Goal: Task Accomplishment & Management: Complete application form

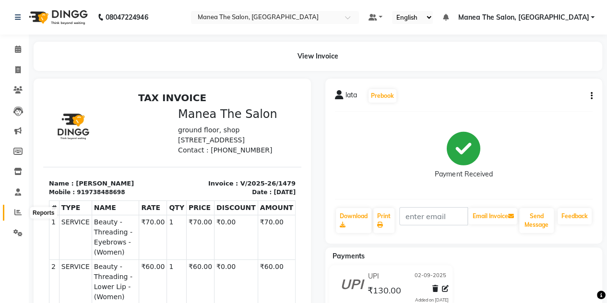
click at [17, 212] on icon at bounding box center [17, 212] width 7 height 7
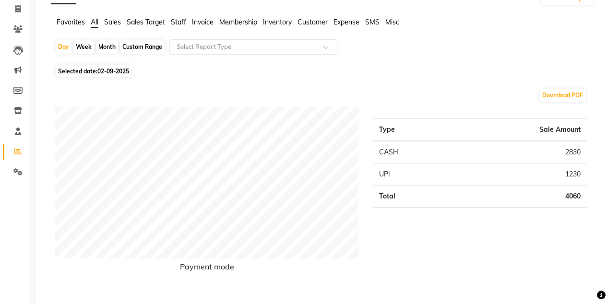
scroll to position [63, 0]
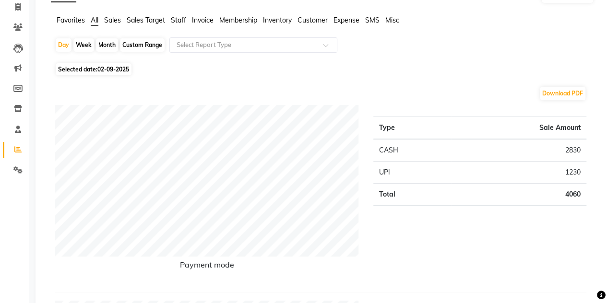
click at [105, 44] on div "Month" at bounding box center [107, 44] width 22 height 13
select select "9"
select select "2025"
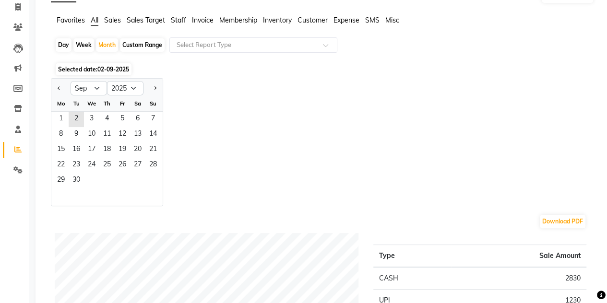
scroll to position [0, 0]
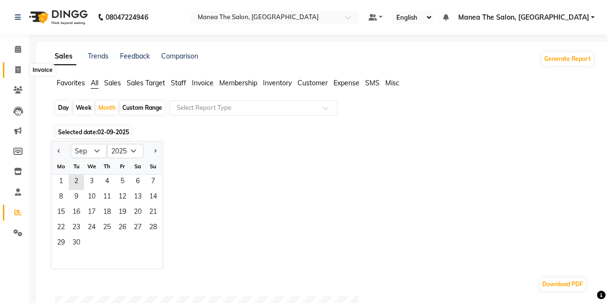
click at [17, 71] on icon at bounding box center [17, 69] width 5 height 7
select select "7688"
select select "service"
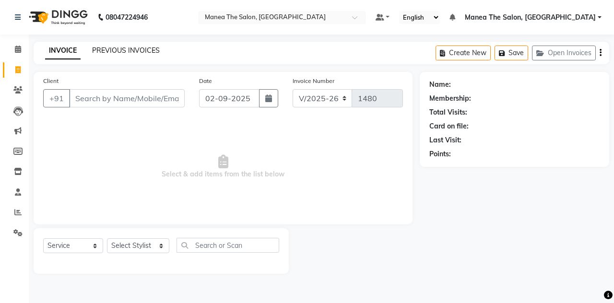
click at [104, 49] on link "PREVIOUS INVOICES" at bounding box center [126, 50] width 68 height 9
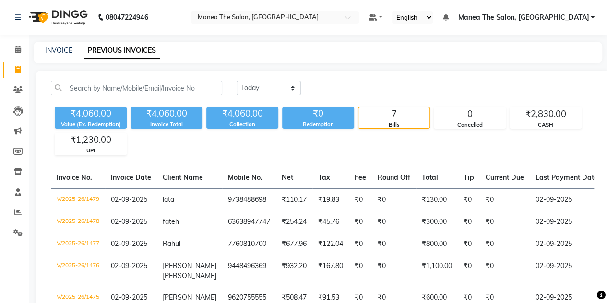
click at [119, 50] on link "PREVIOUS INVOICES" at bounding box center [122, 50] width 76 height 17
click at [59, 52] on link "INVOICE" at bounding box center [58, 50] width 27 height 9
select select "service"
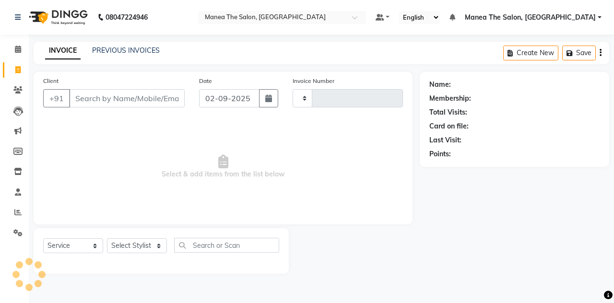
type input "1480"
select select "7688"
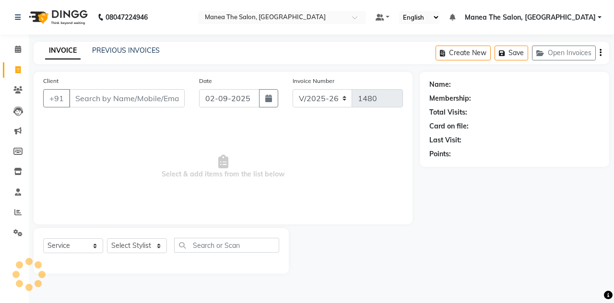
click at [90, 94] on input "Client" at bounding box center [127, 98] width 116 height 18
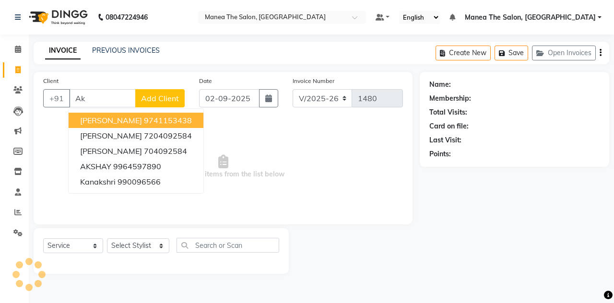
type input "A"
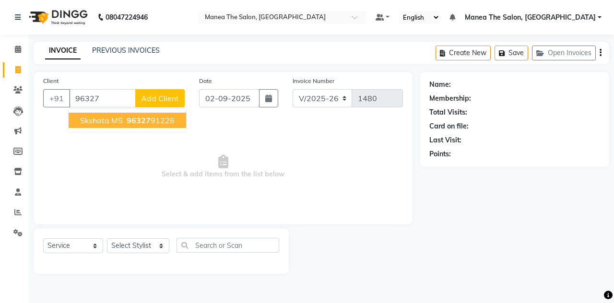
click at [119, 117] on span "Skshata MS" at bounding box center [101, 121] width 43 height 10
type input "9632791226"
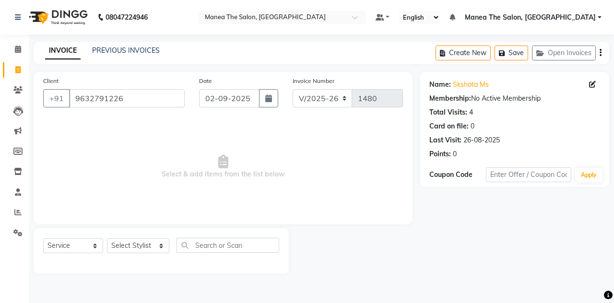
click at [588, 86] on div "Name: [PERSON_NAME] Ms" at bounding box center [514, 85] width 170 height 10
click at [592, 82] on icon at bounding box center [592, 84] width 7 height 7
select select "[DEMOGRAPHIC_DATA]"
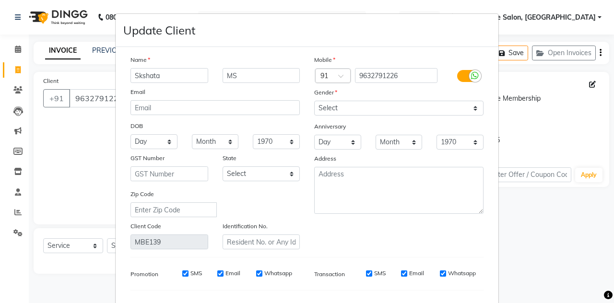
click at [190, 74] on input "Skshata" at bounding box center [169, 75] width 78 height 15
type input "S"
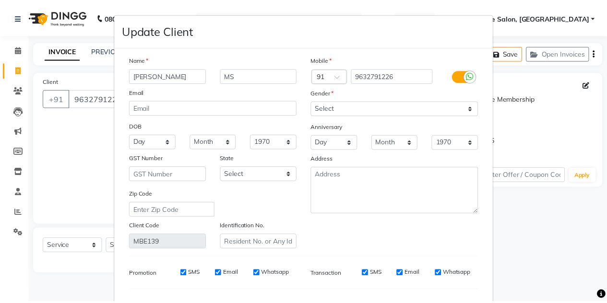
scroll to position [121, 0]
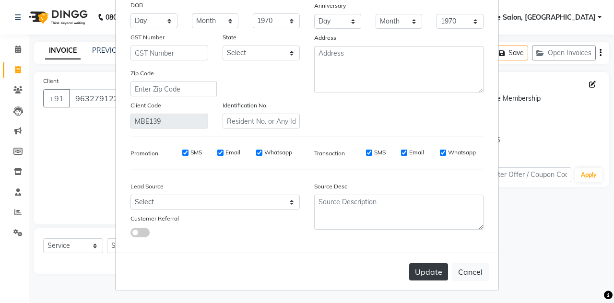
type input "[PERSON_NAME]"
click at [421, 273] on button "Update" at bounding box center [428, 271] width 39 height 17
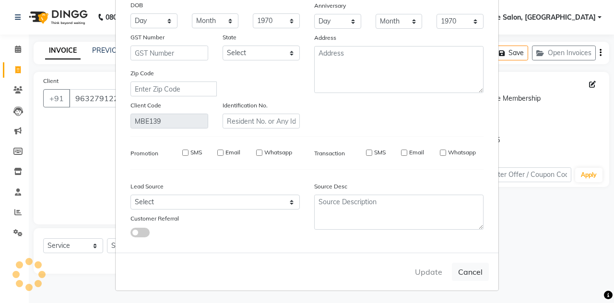
select select
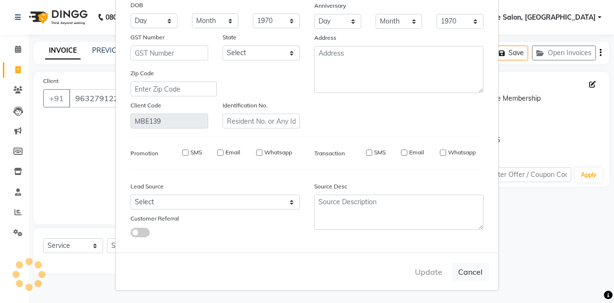
select select
checkbox input "false"
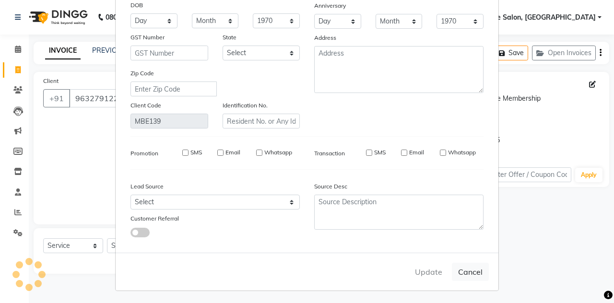
checkbox input "false"
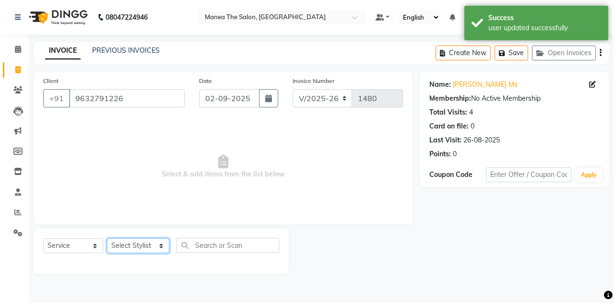
click at [157, 245] on select "Select Stylist aalam mahfuz [PERSON_NAME] [PERSON_NAME] The Salon, [GEOGRAPHIC_…" at bounding box center [138, 245] width 62 height 15
select select "68363"
click at [107, 238] on select "Select Stylist aalam mahfuz [PERSON_NAME] [PERSON_NAME] The Salon, [GEOGRAPHIC_…" at bounding box center [138, 245] width 62 height 15
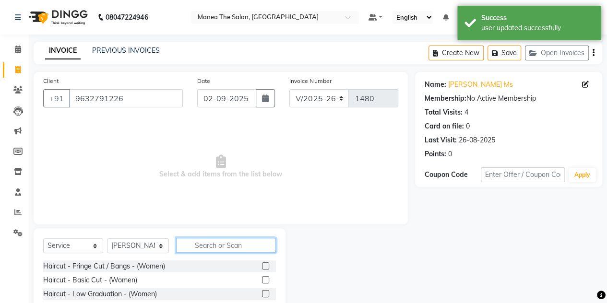
click at [225, 243] on input "text" at bounding box center [226, 245] width 100 height 15
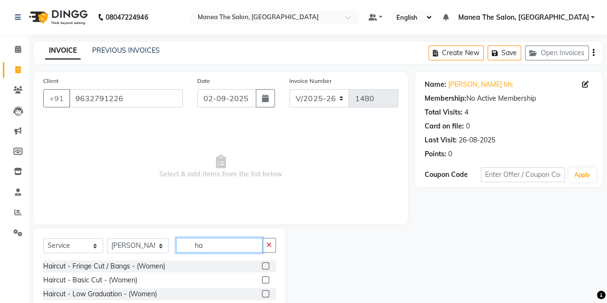
type input "h"
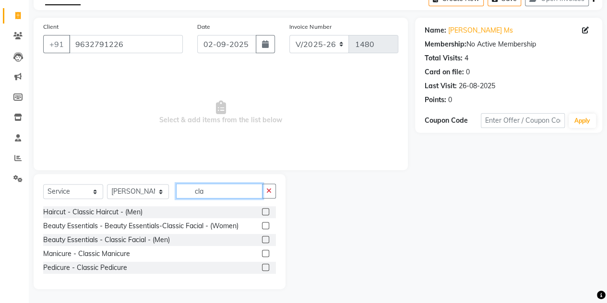
type input "cla"
click at [265, 213] on label at bounding box center [265, 211] width 7 height 7
click at [265, 213] on input "checkbox" at bounding box center [265, 212] width 6 height 6
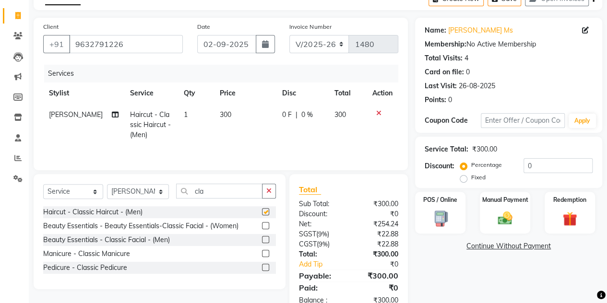
checkbox input "false"
click at [206, 187] on input "cla" at bounding box center [219, 191] width 86 height 15
type input "c"
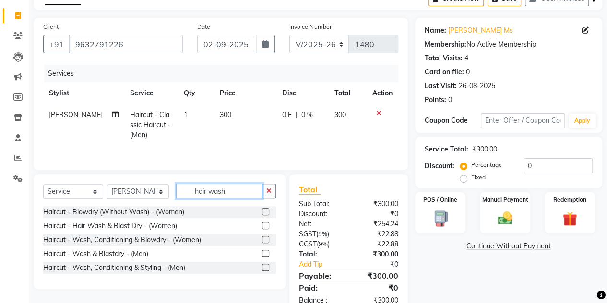
type input "hair wash"
click at [266, 225] on label at bounding box center [265, 225] width 7 height 7
click at [266, 225] on input "checkbox" at bounding box center [265, 226] width 6 height 6
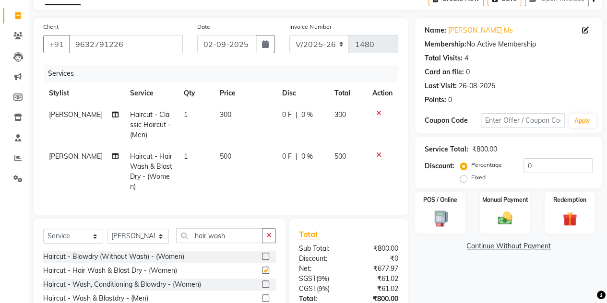
checkbox input "false"
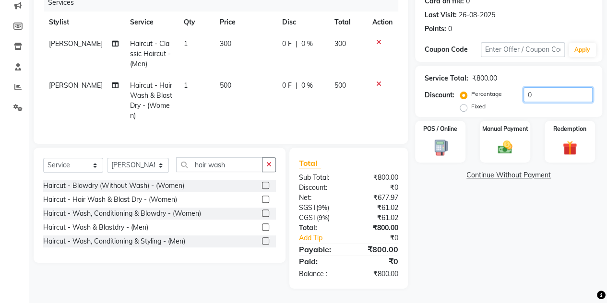
click at [536, 87] on input "0" at bounding box center [557, 94] width 69 height 15
type input "20"
click at [518, 127] on div "Manual Payment" at bounding box center [505, 142] width 52 height 44
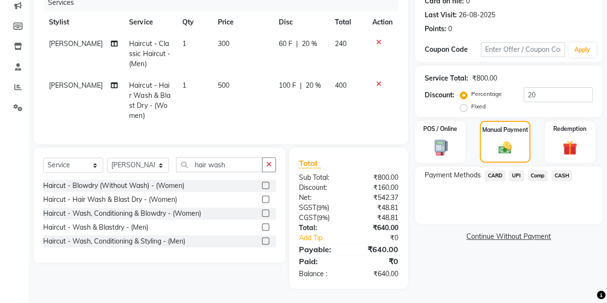
click at [561, 170] on span "CASH" at bounding box center [561, 175] width 21 height 11
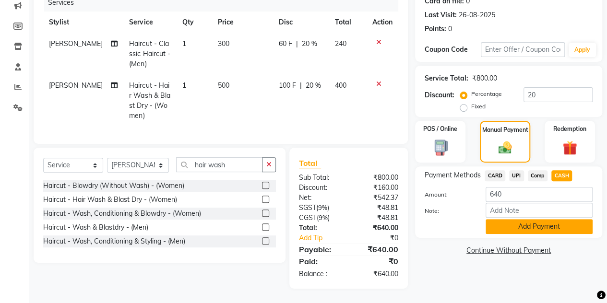
click at [517, 219] on button "Add Payment" at bounding box center [539, 226] width 107 height 15
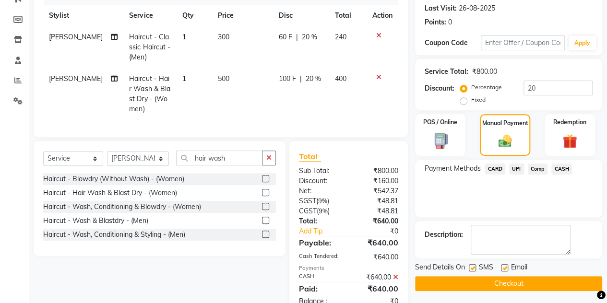
scroll to position [166, 0]
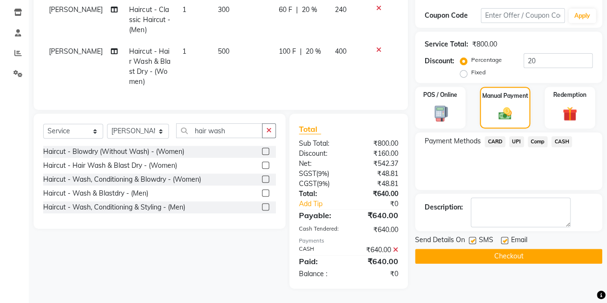
click at [503, 249] on button "Checkout" at bounding box center [508, 256] width 187 height 15
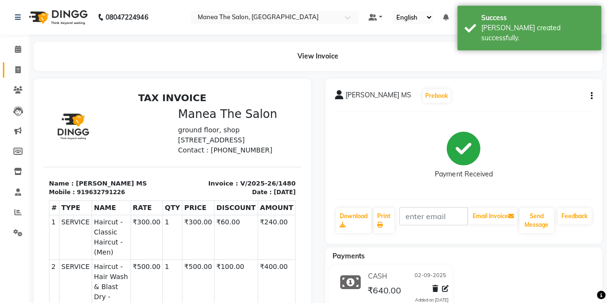
click at [21, 71] on span at bounding box center [18, 70] width 17 height 11
select select "7688"
select select "service"
